Goal: Transaction & Acquisition: Download file/media

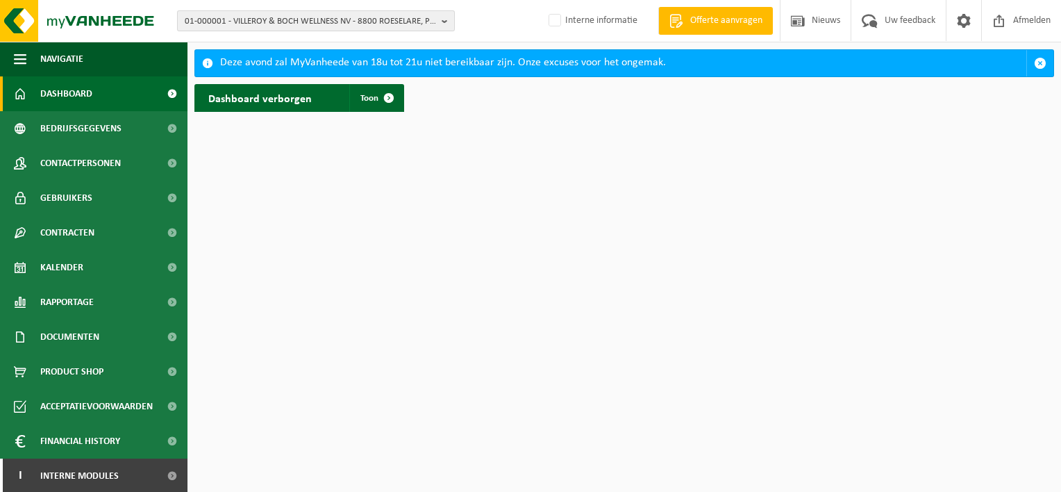
click at [427, 28] on span "01-000001 - VILLEROY & BOCH WELLNESS NV - 8800 ROESELARE, POPULIERSTRAAT 1" at bounding box center [310, 21] width 251 height 21
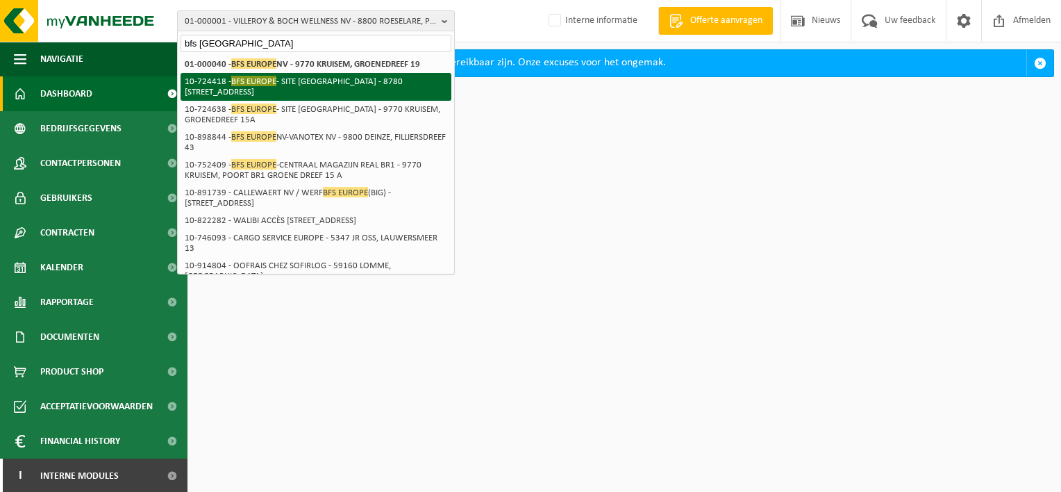
type input "bfs europe"
click at [325, 76] on li "10-724418 - BFS EUROPE - SITE OOSTROZEBEKE - 8780 OOSTROZEBEKE, INGELMUNSTERSTE…" at bounding box center [316, 87] width 271 height 28
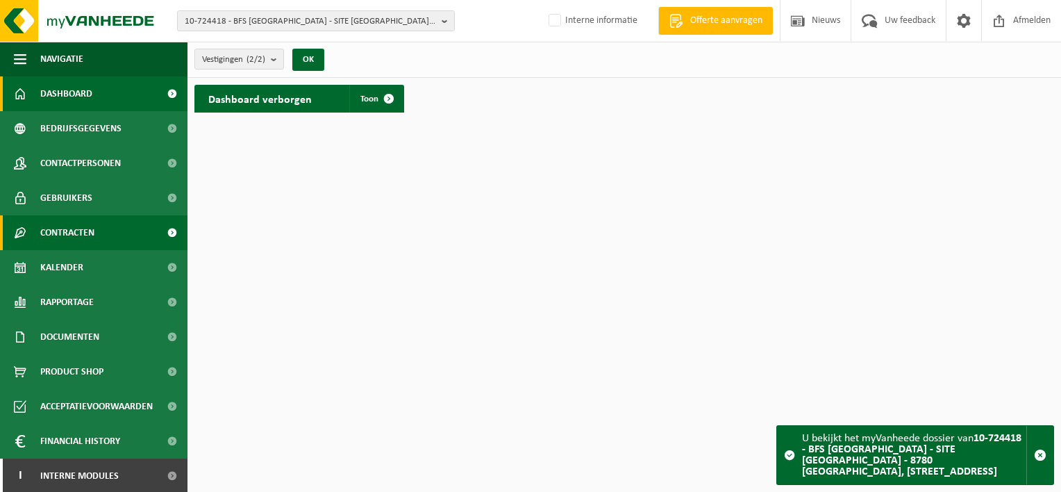
click at [91, 241] on span "Contracten" at bounding box center [67, 232] width 54 height 35
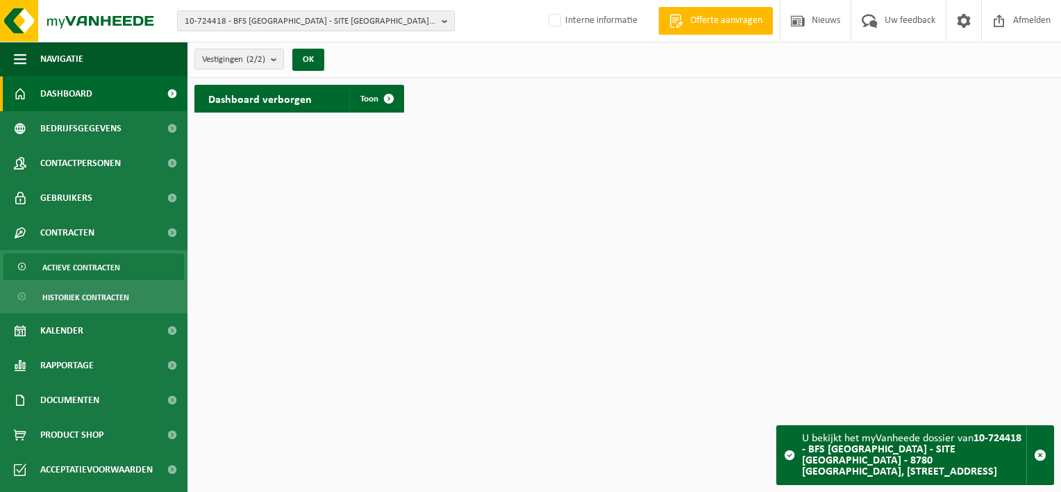
click at [106, 267] on span "Actieve contracten" at bounding box center [81, 267] width 78 height 26
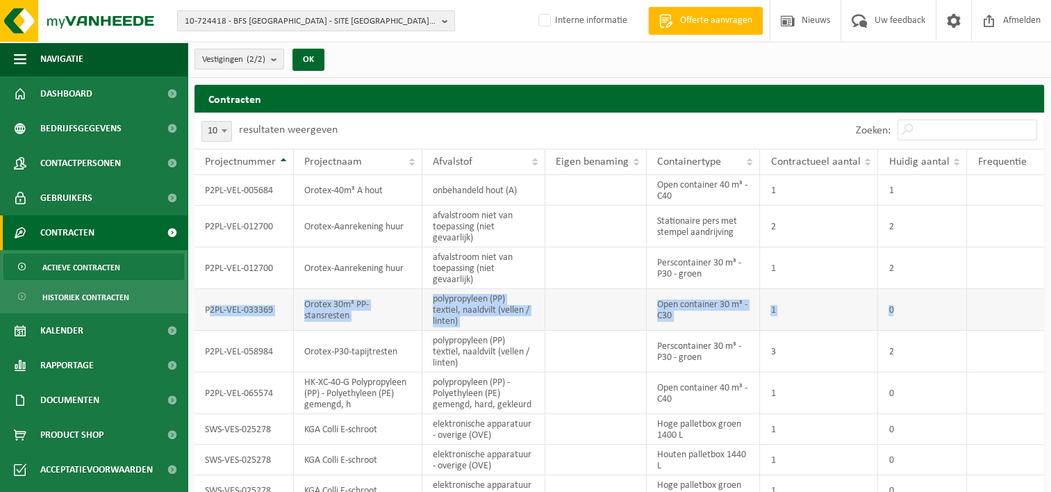
drag, startPoint x: 209, startPoint y: 310, endPoint x: 917, endPoint y: 314, distance: 707.9
click at [917, 314] on tr "P2PL-VEL-033369 Orotex 30m³ PP-stansresten polypropyleen (PP) textiel, naaldvil…" at bounding box center [620, 310] width 850 height 42
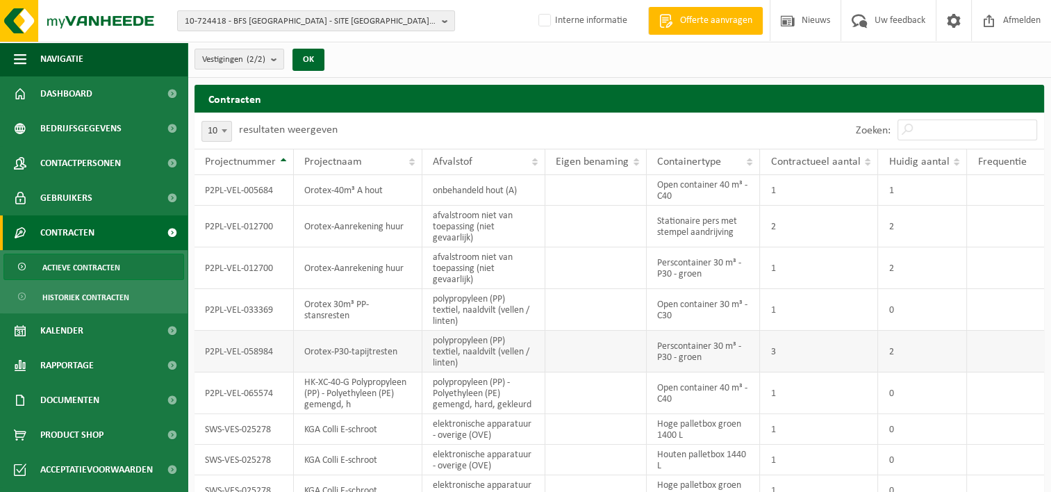
drag, startPoint x: 917, startPoint y: 314, endPoint x: 913, endPoint y: 343, distance: 29.5
click at [913, 343] on td "2" at bounding box center [922, 352] width 89 height 42
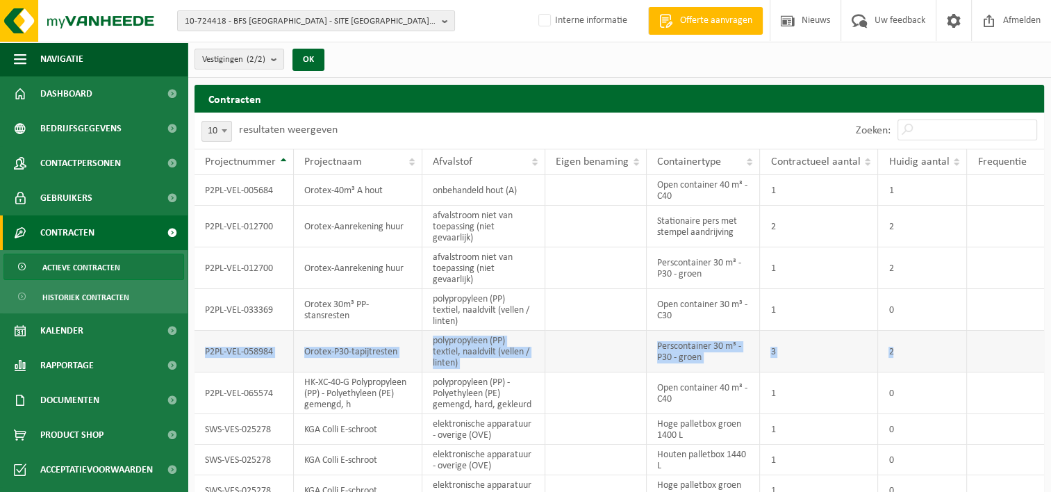
drag, startPoint x: 206, startPoint y: 353, endPoint x: 916, endPoint y: 350, distance: 710.7
click at [916, 350] on tr "P2PL-VEL-058984 Orotex-P30-tapijtresten polypropyleen (PP) textiel, naaldvilt (…" at bounding box center [620, 352] width 850 height 42
copy tr "P2PL-VEL-058984 Orotex-P30-tapijtresten polypropyleen (PP) textiel, naaldvilt (…"
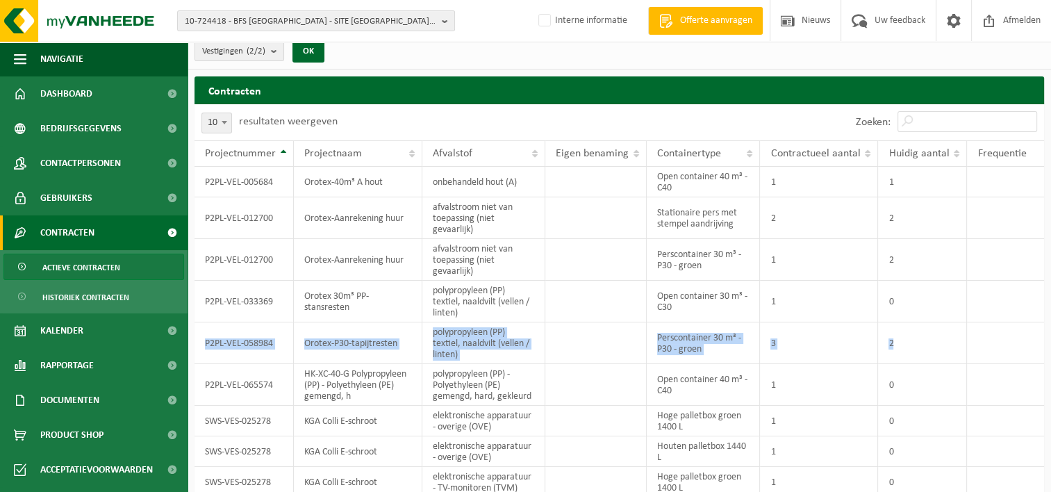
scroll to position [88, 0]
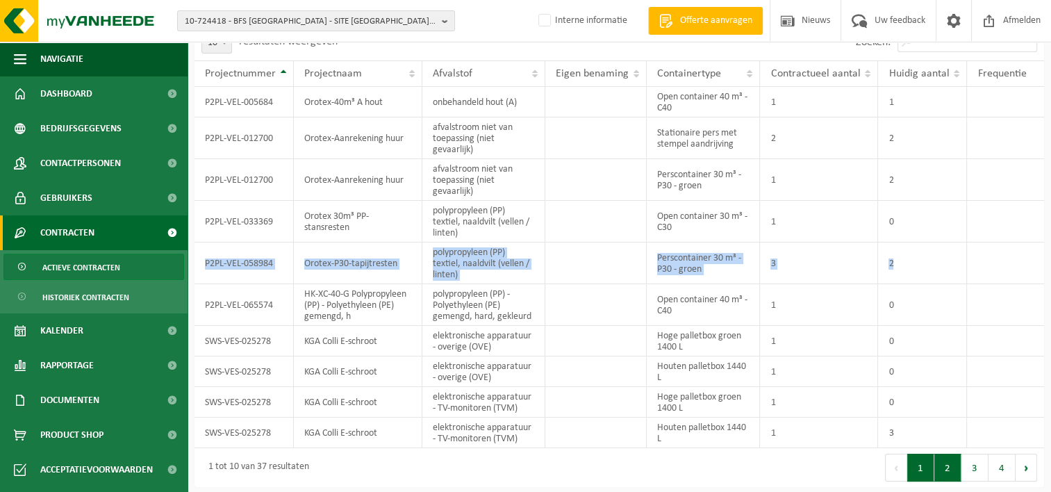
click at [956, 466] on button "2" at bounding box center [947, 468] width 27 height 28
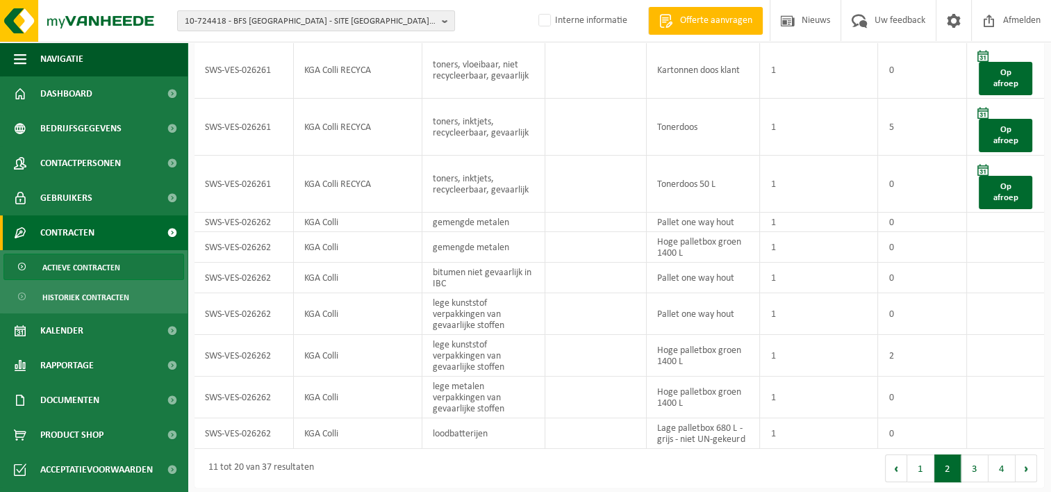
scroll to position [134, 0]
click at [975, 459] on button "3" at bounding box center [974, 468] width 27 height 28
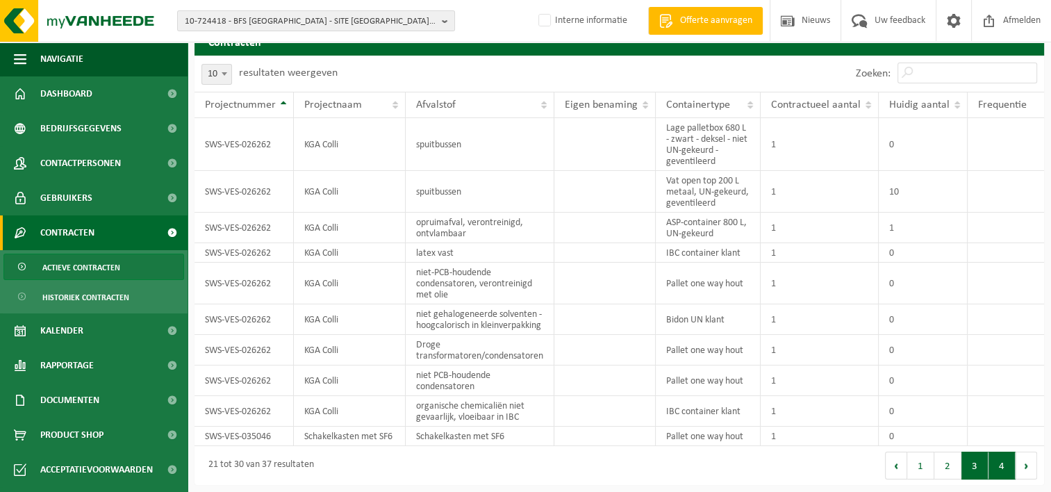
click at [1013, 470] on button "4" at bounding box center [1002, 466] width 27 height 28
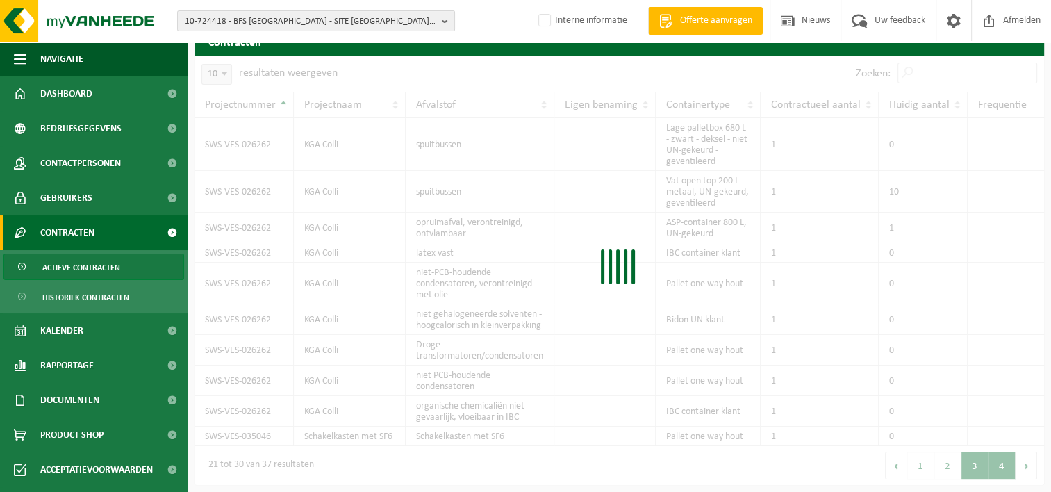
scroll to position [23, 0]
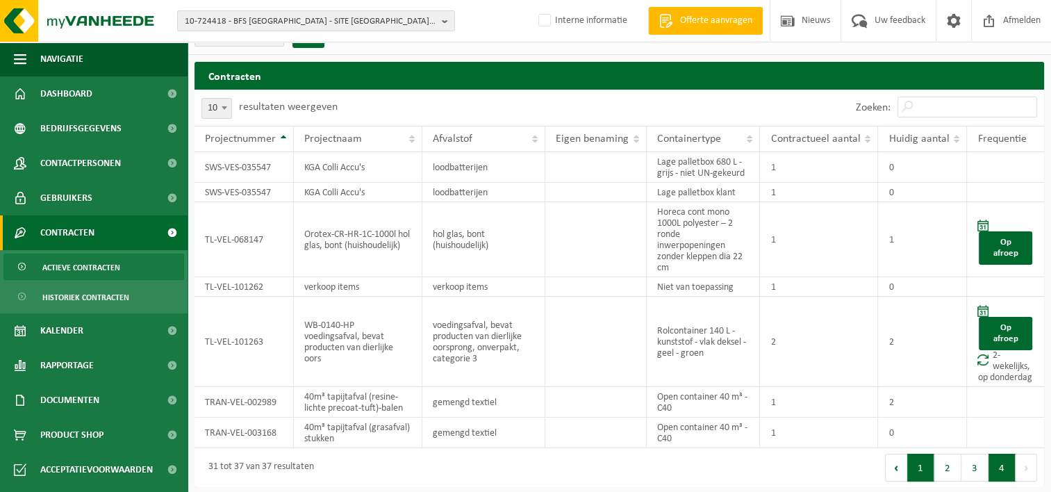
click at [920, 471] on button "1" at bounding box center [920, 468] width 27 height 28
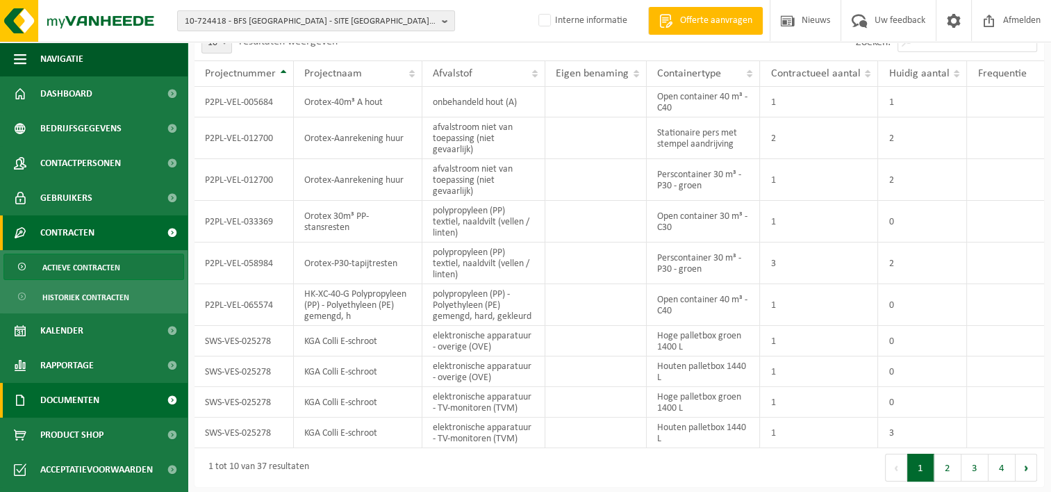
click at [60, 392] on span "Documenten" at bounding box center [69, 400] width 59 height 35
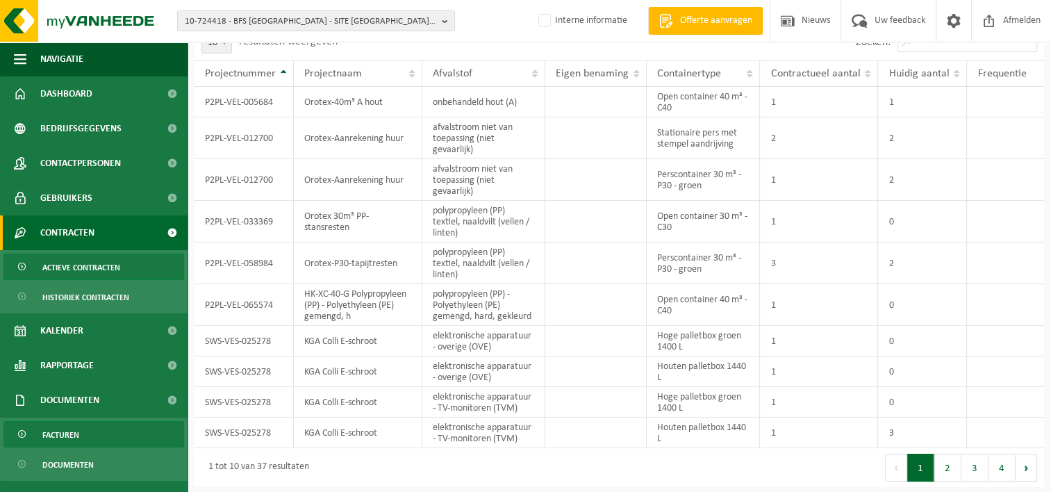
click at [89, 424] on link "Facturen" at bounding box center [93, 434] width 181 height 26
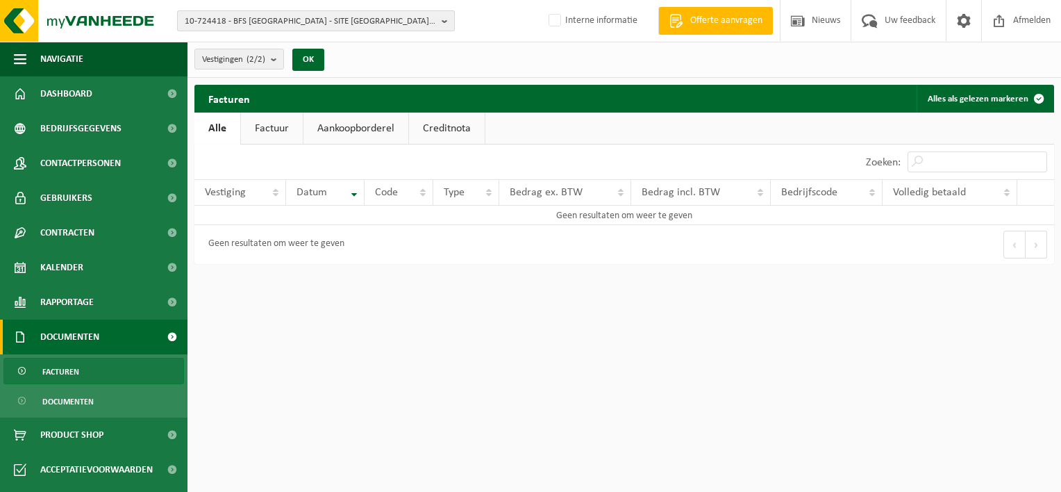
click at [289, 21] on span "10-724418 - BFS [GEOGRAPHIC_DATA] - SITE [GEOGRAPHIC_DATA] - 8780 [GEOGRAPHIC_D…" at bounding box center [310, 21] width 251 height 21
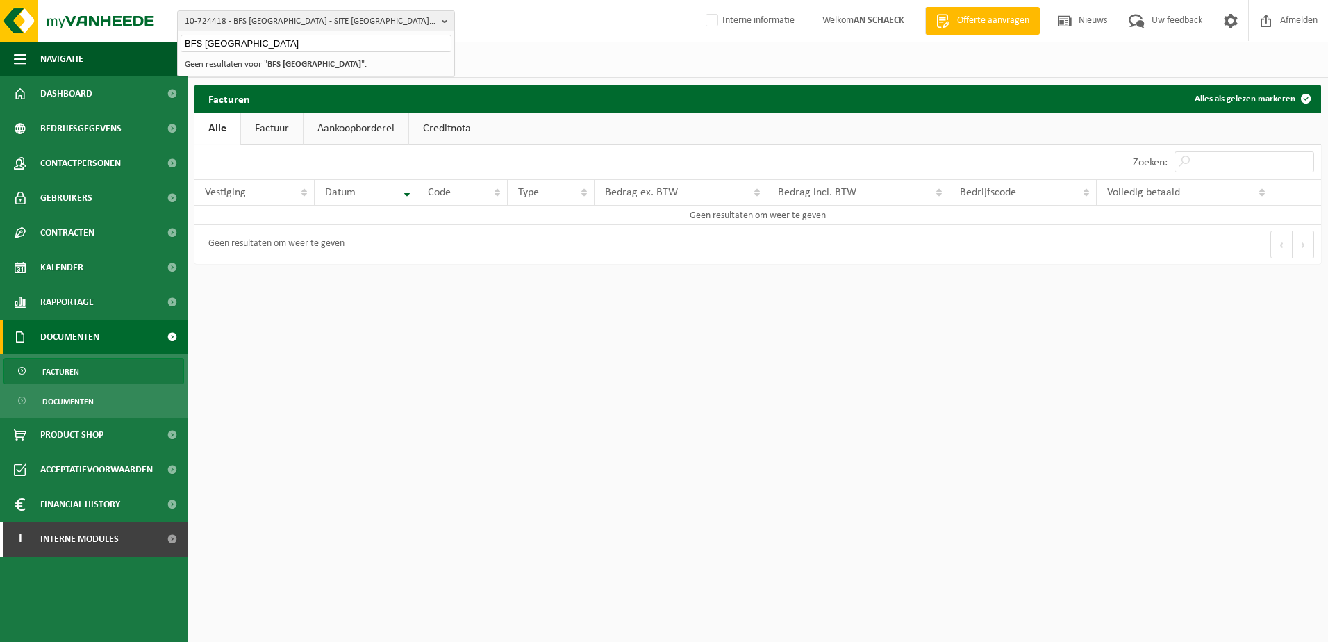
type input "BFS Europe"
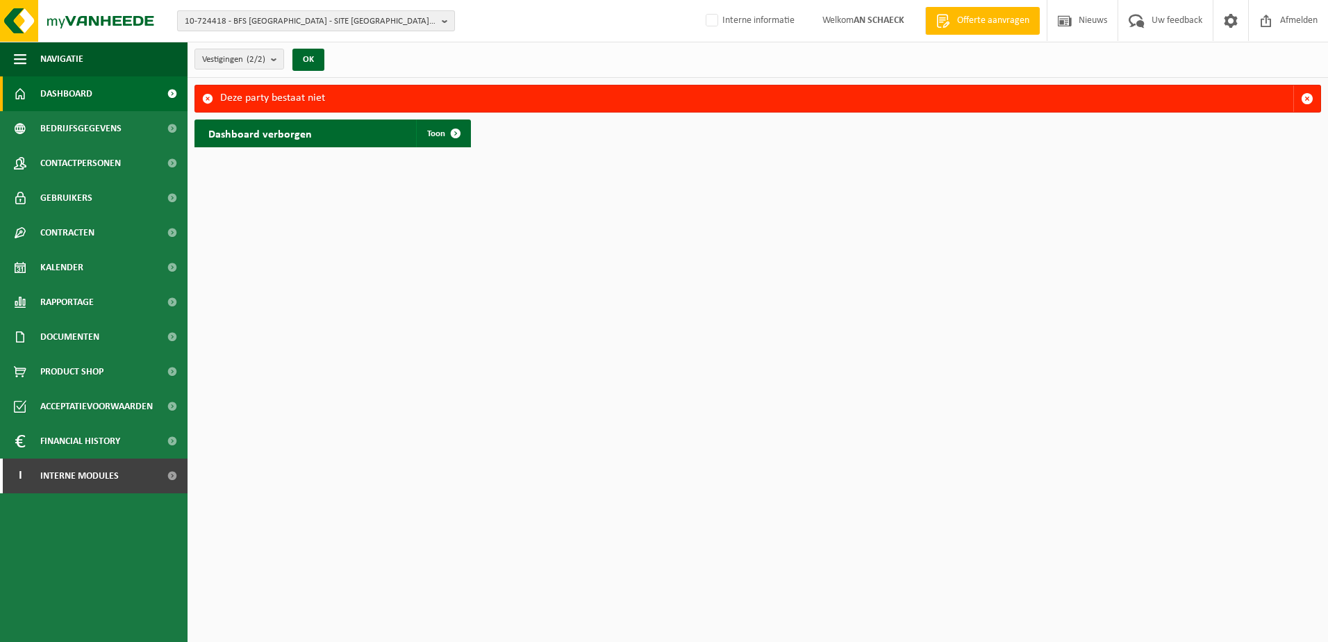
click at [425, 22] on span "10-724418 - BFS [GEOGRAPHIC_DATA] - SITE [GEOGRAPHIC_DATA] - 8780 [GEOGRAPHIC_D…" at bounding box center [310, 21] width 251 height 21
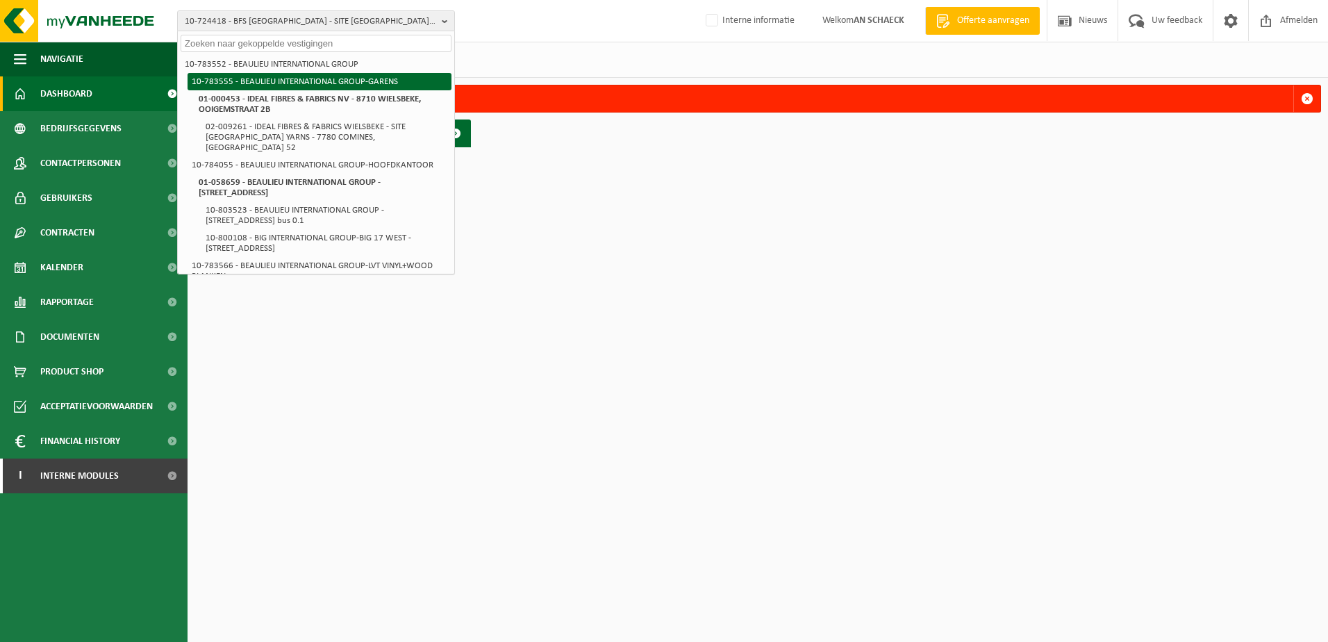
click at [332, 75] on li "10-783555 - BEAULIEU INTERNATIONAL GROUP-GARENS" at bounding box center [320, 81] width 264 height 17
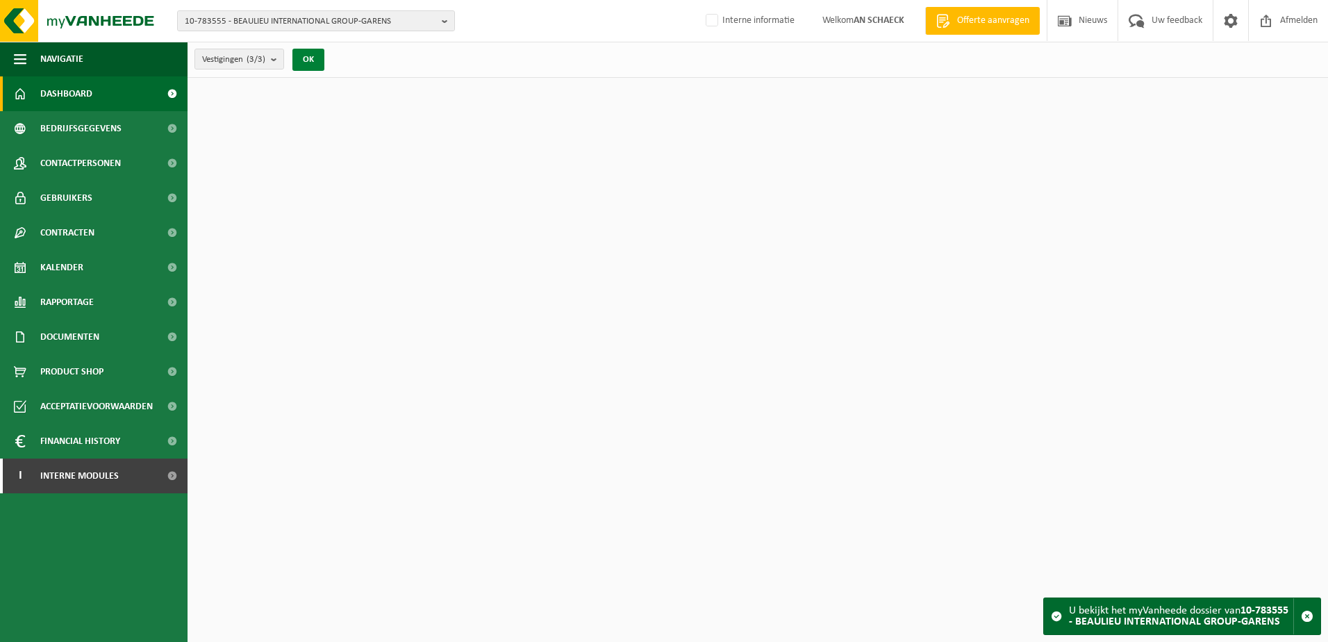
click at [308, 63] on button "OK" at bounding box center [308, 60] width 32 height 22
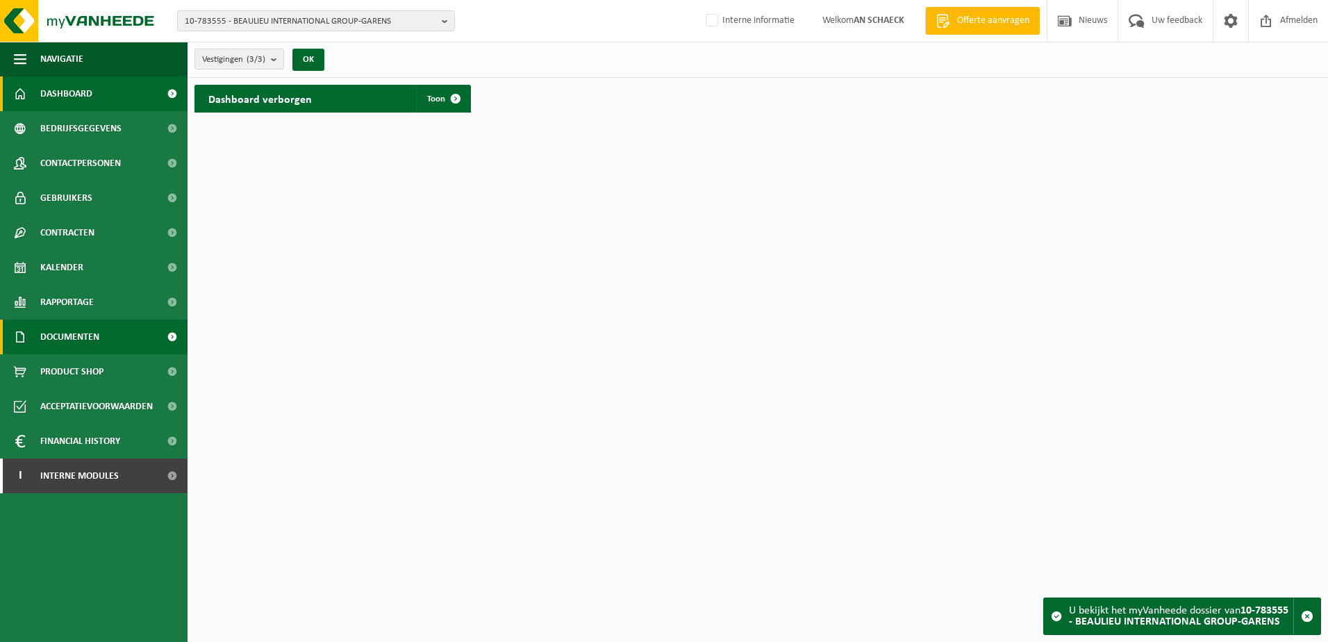
click at [69, 338] on span "Documenten" at bounding box center [69, 337] width 59 height 35
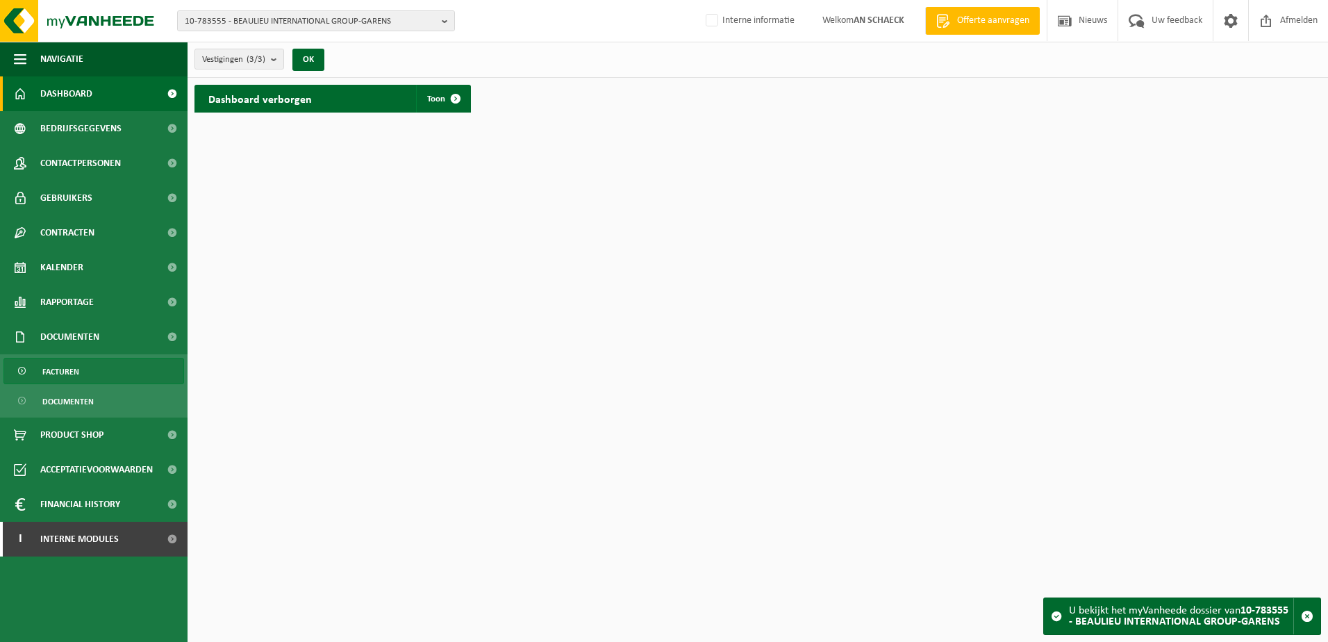
click at [69, 378] on span "Facturen" at bounding box center [60, 371] width 37 height 26
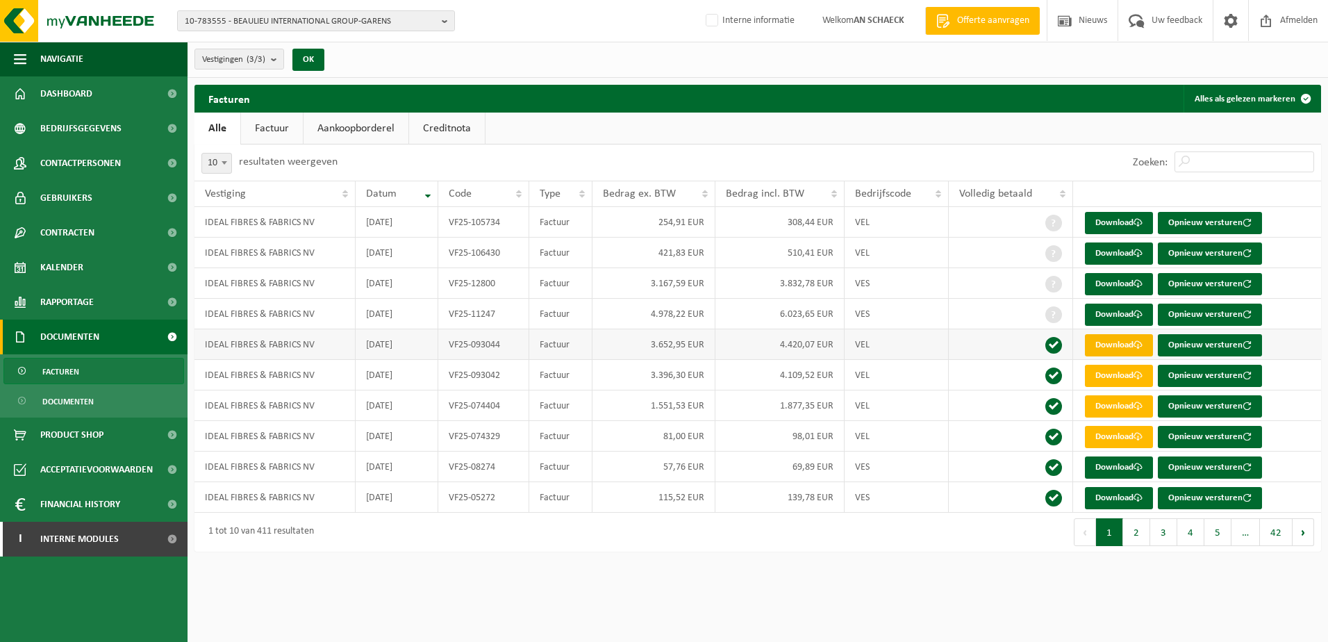
click at [1114, 349] on link "Download" at bounding box center [1119, 345] width 68 height 22
